Goal: Task Accomplishment & Management: Use online tool/utility

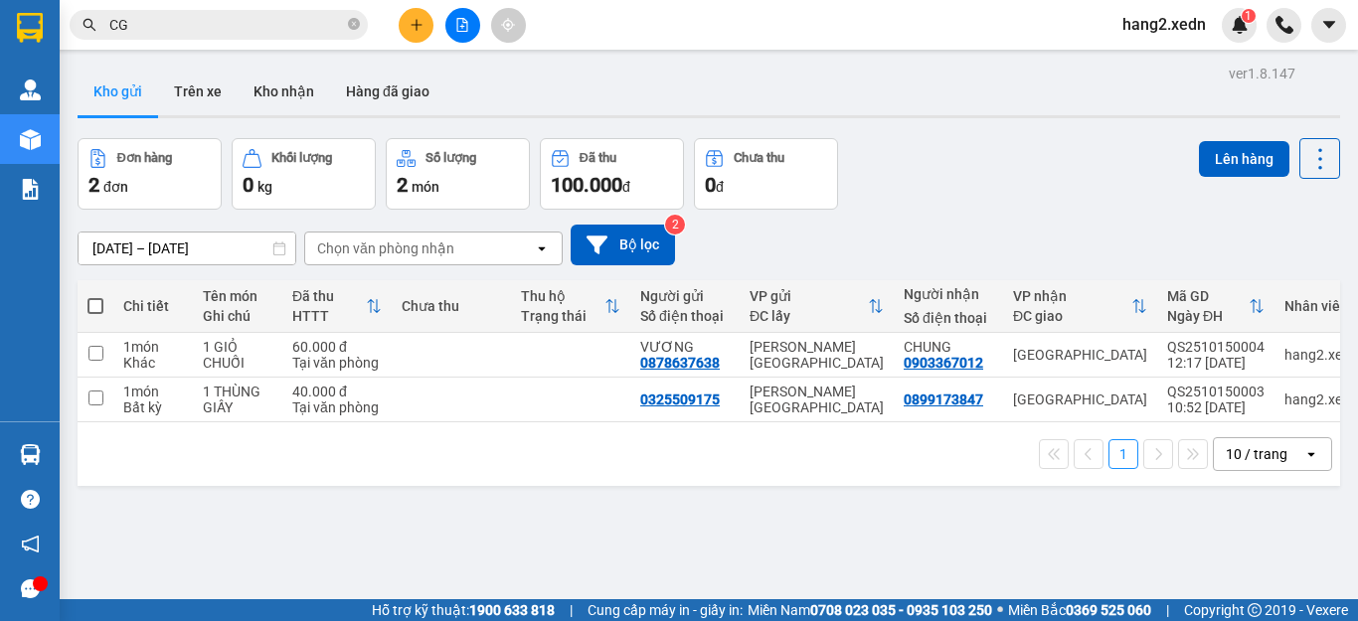
click at [1176, 24] on span "hang2.xedn" at bounding box center [1164, 24] width 115 height 25
click at [1172, 58] on span "Đăng xuất" at bounding box center [1180, 62] width 84 height 22
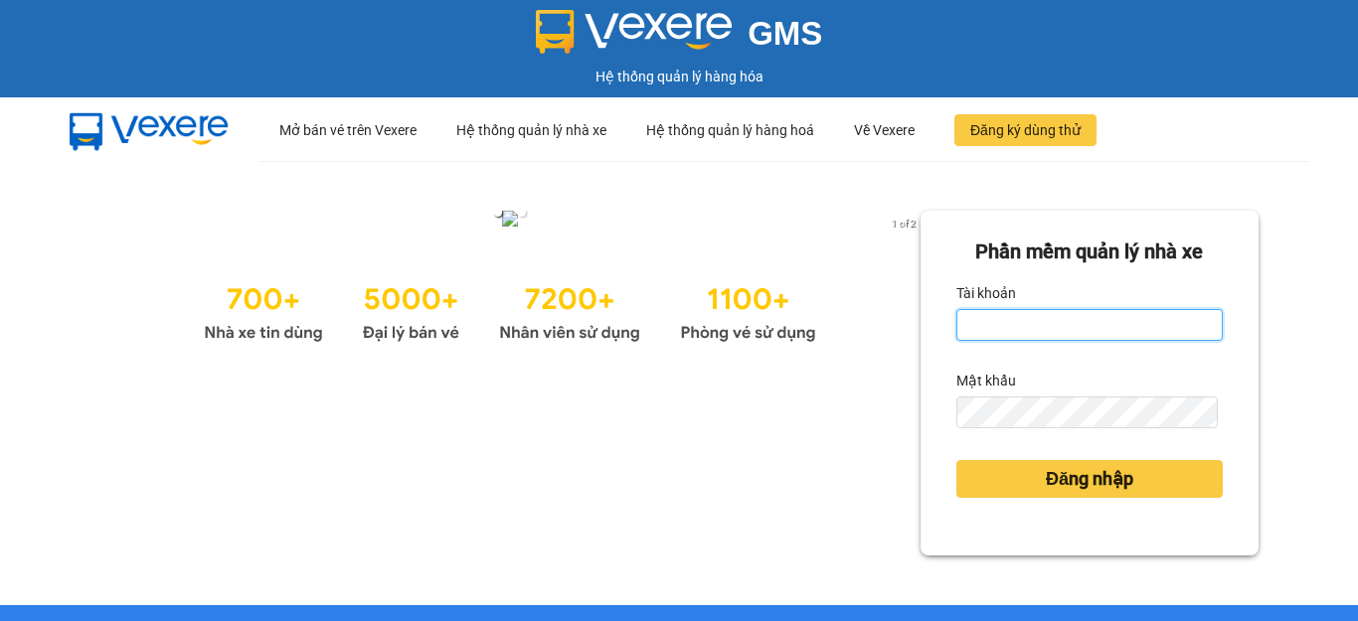
type input "hang2.xedn"
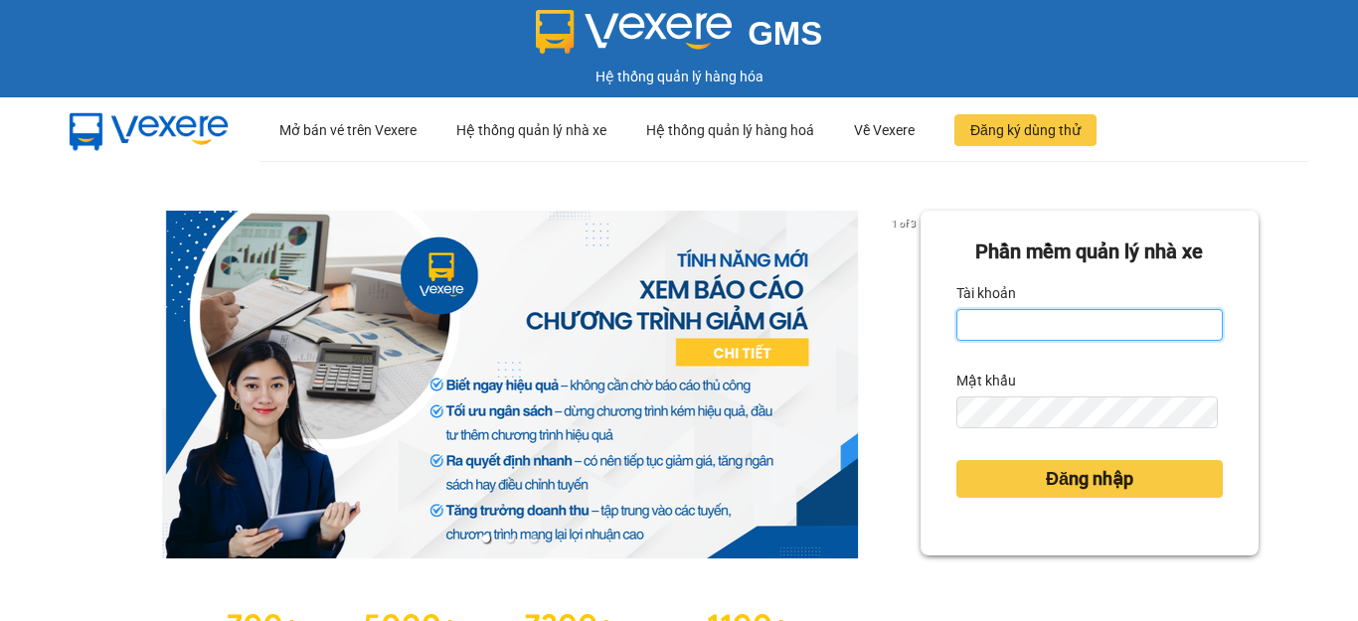
type input "hang2.xedn"
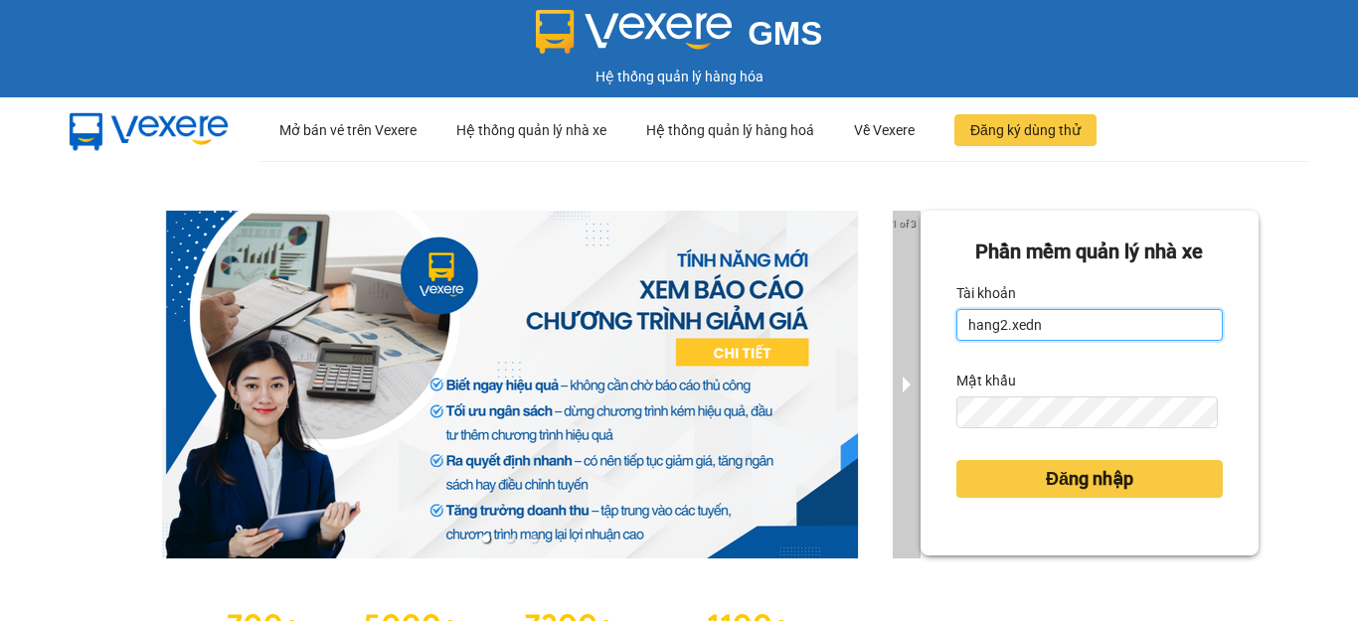
drag, startPoint x: 1046, startPoint y: 335, endPoint x: 890, endPoint y: 345, distance: 156.4
click at [890, 345] on div "1 of 3 Phần mềm quản lý nhà xe Tài khoản hang2.xedn Mật khẩu Đăng nhập" at bounding box center [679, 442] width 1358 height 563
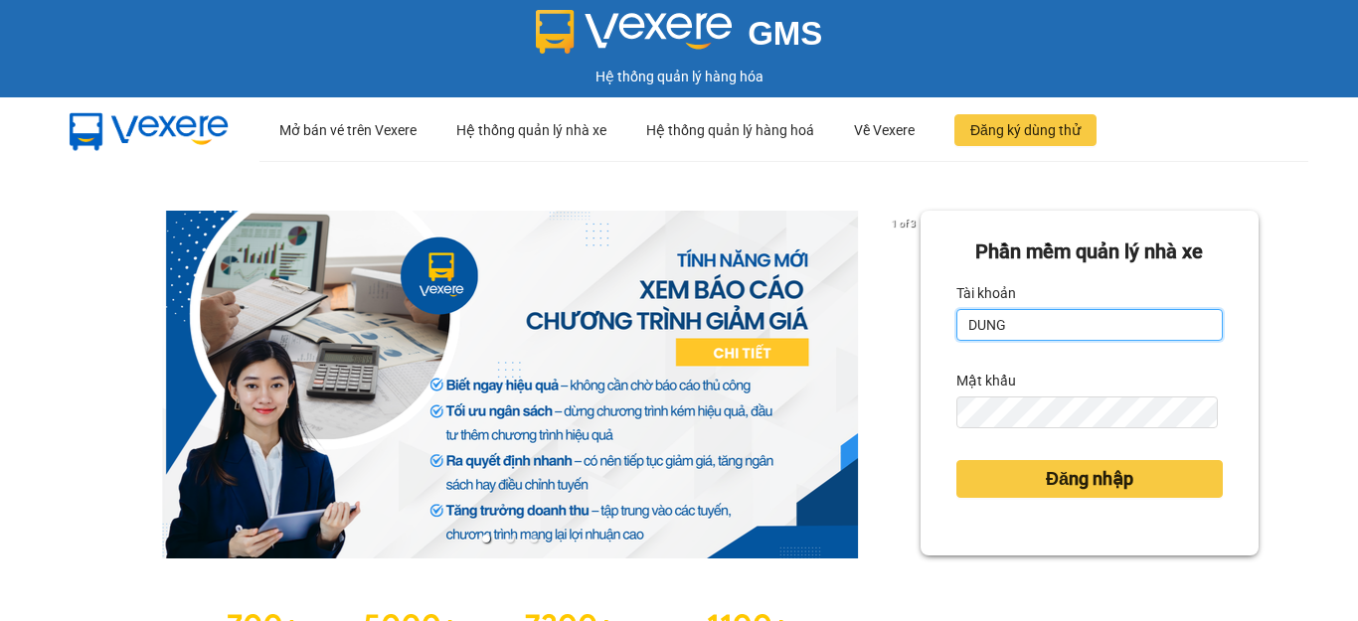
type input "dungqs.xedn"
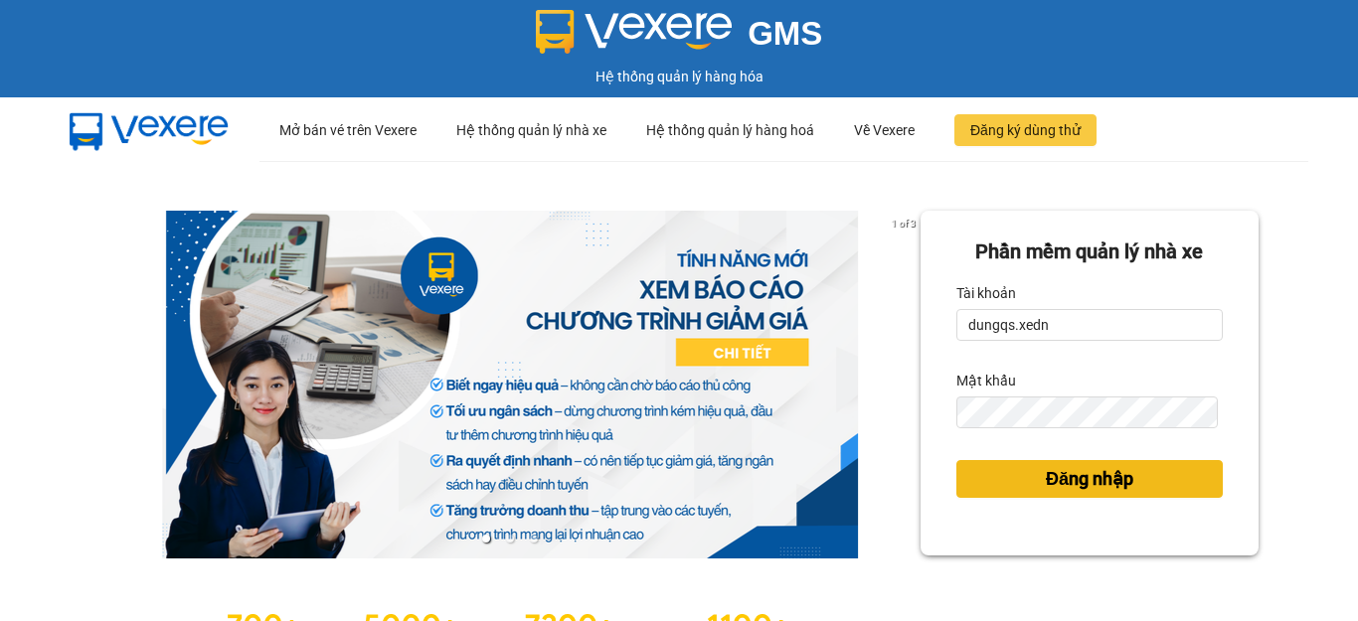
click at [1046, 472] on span "Đăng nhập" at bounding box center [1090, 479] width 88 height 28
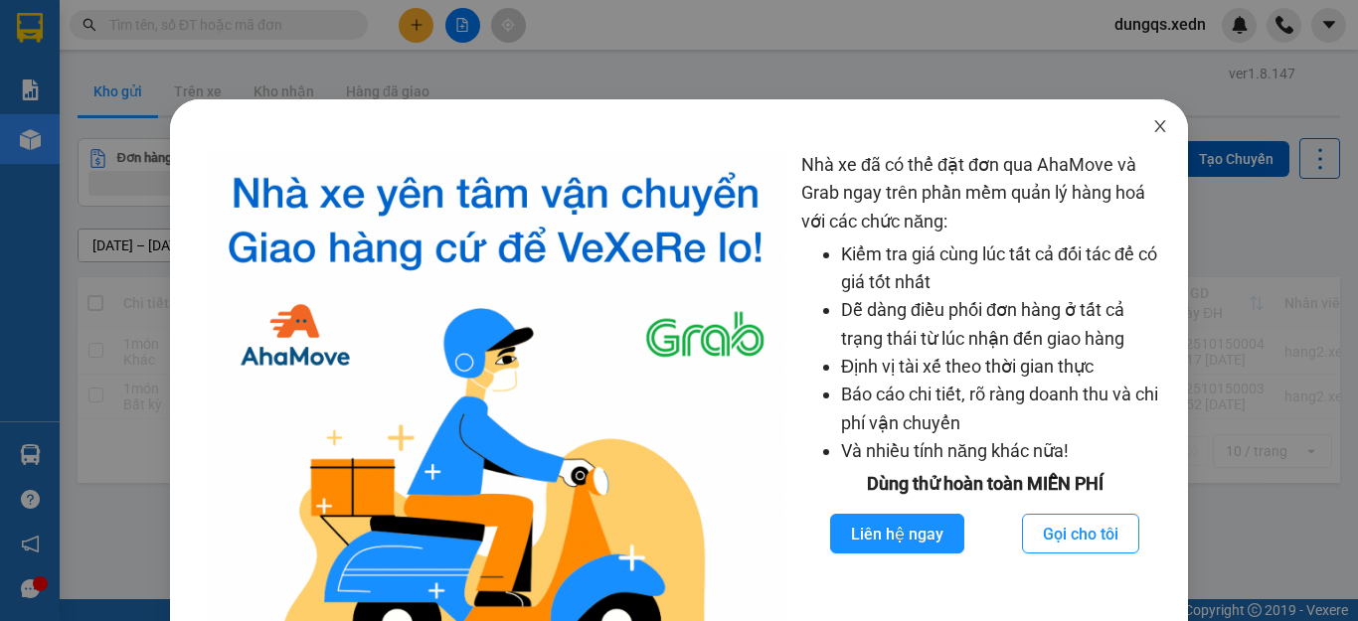
click at [1152, 123] on icon "close" at bounding box center [1160, 126] width 16 height 16
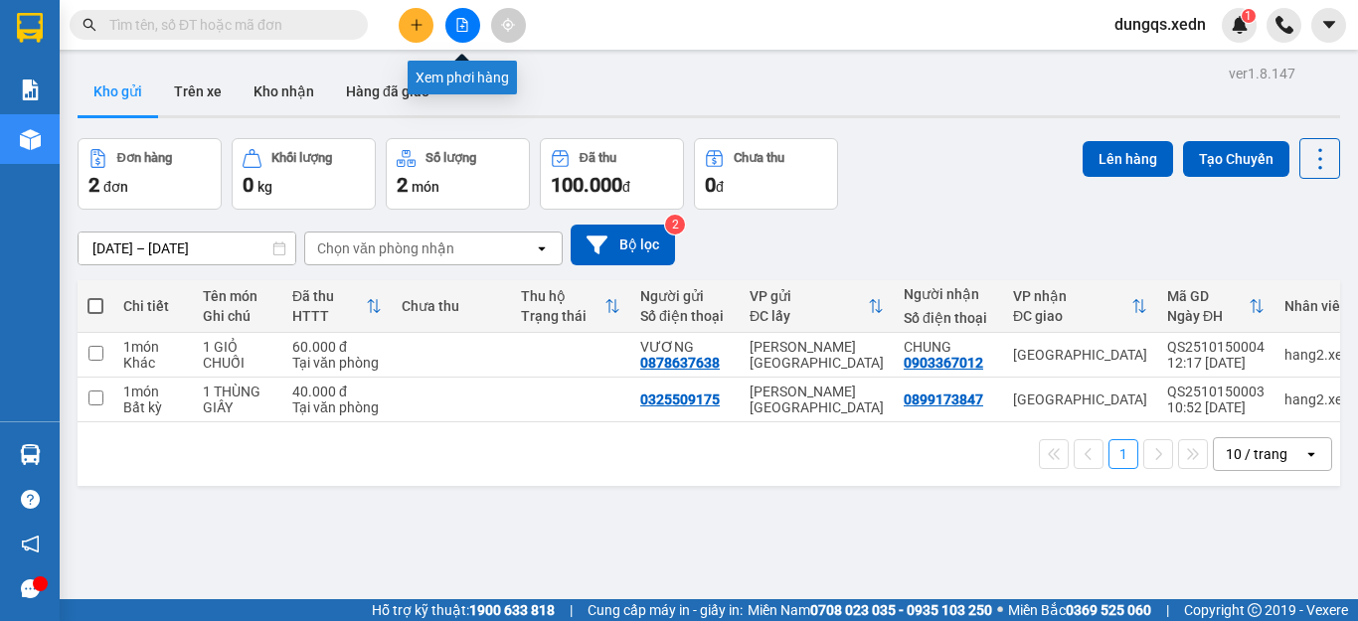
click at [459, 27] on icon "file-add" at bounding box center [462, 25] width 14 height 14
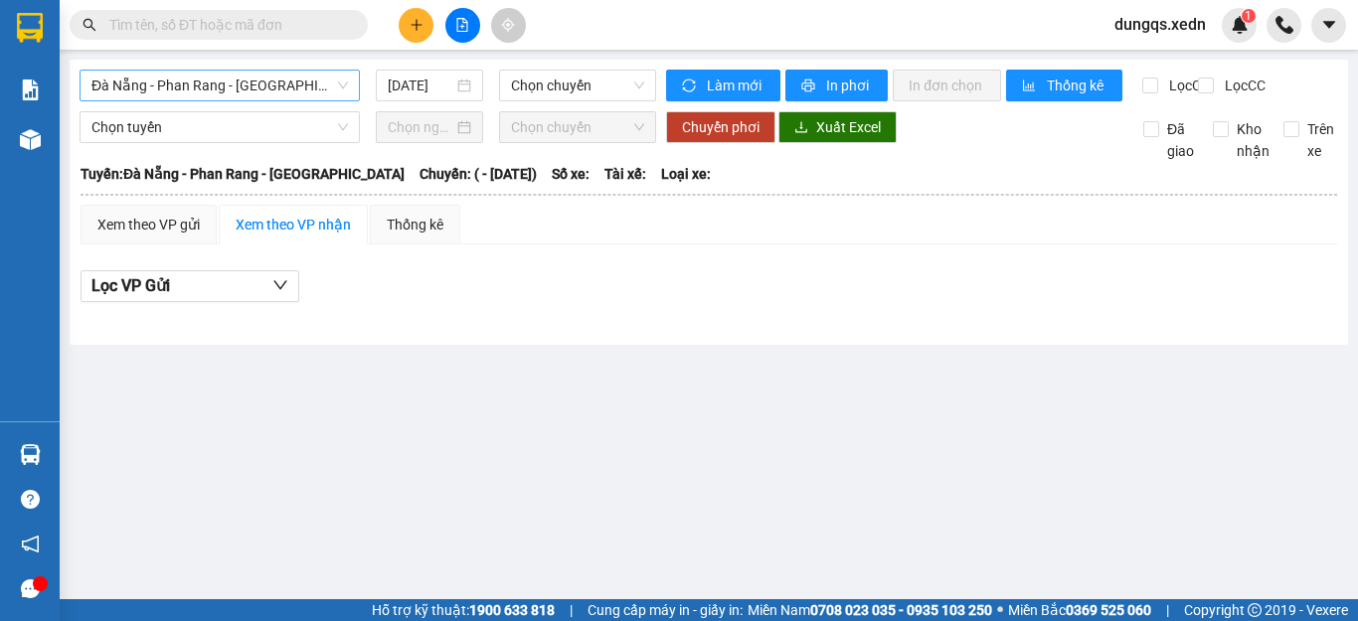
click at [275, 80] on span "Đà Nẵng - Phan Rang - Sài Gòn" at bounding box center [219, 86] width 257 height 30
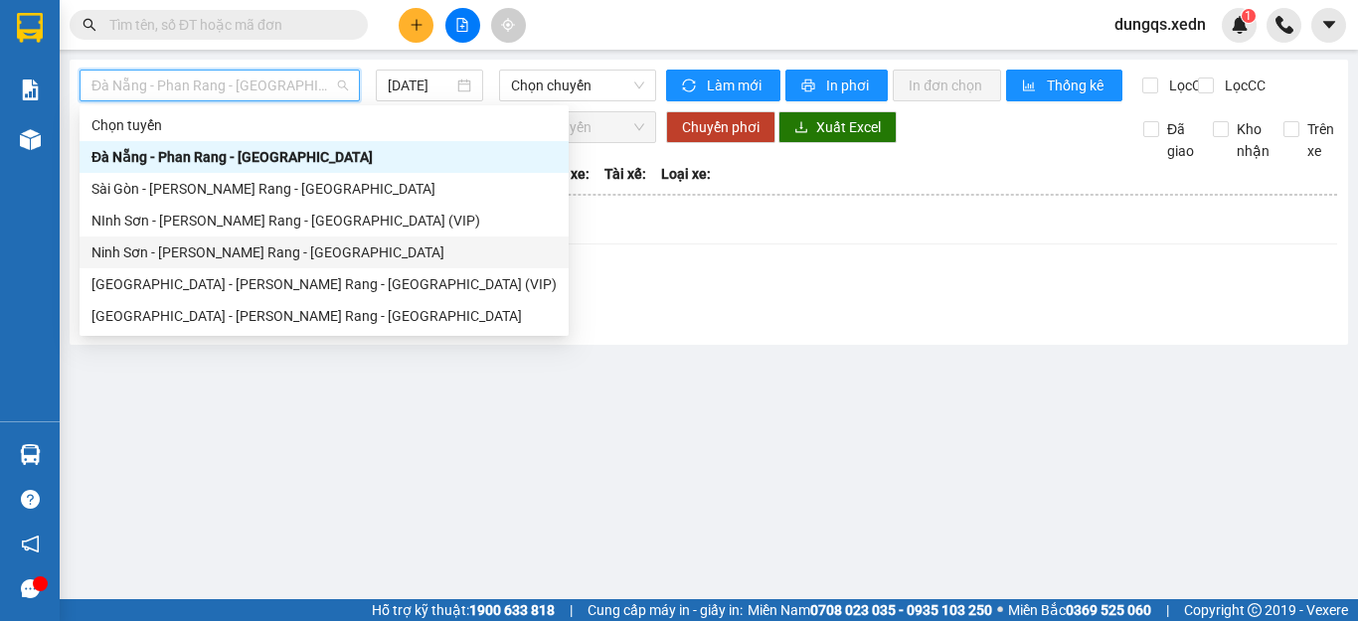
click at [231, 245] on div "Ninh Sơn - Phan Rang - Sài Gòn" at bounding box center [323, 253] width 465 height 22
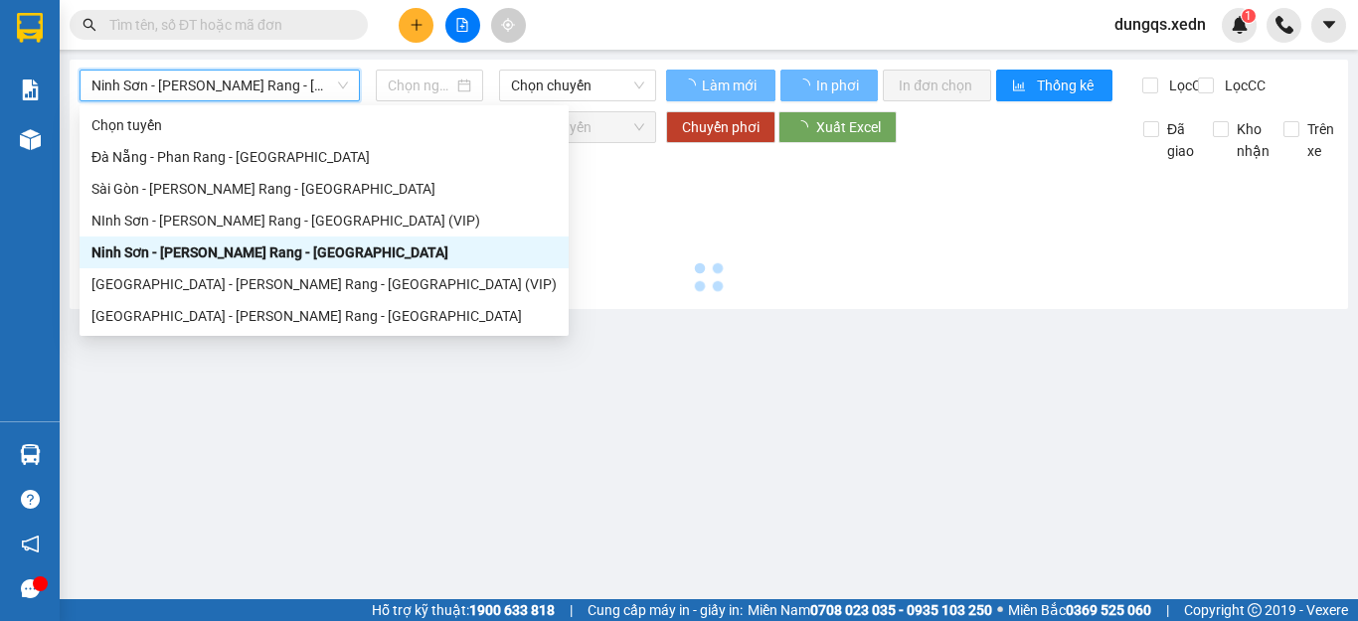
type input "15/10/2025"
